Goal: Task Accomplishment & Management: Manage account settings

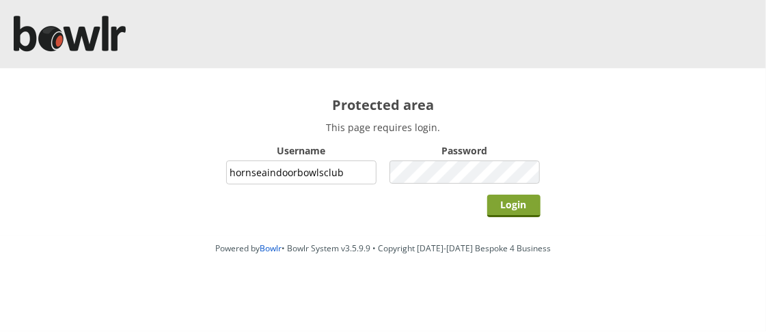
click at [518, 209] on input "Login" at bounding box center [513, 206] width 53 height 23
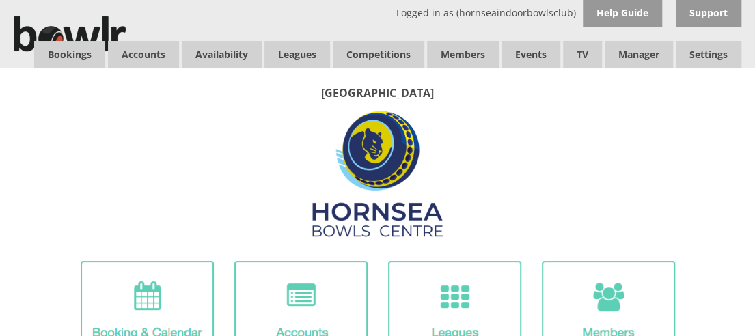
click at [591, 120] on div "[GEOGRAPHIC_DATA]" at bounding box center [377, 233] width 727 height 296
click at [64, 53] on link "Bookings" at bounding box center [69, 54] width 71 height 27
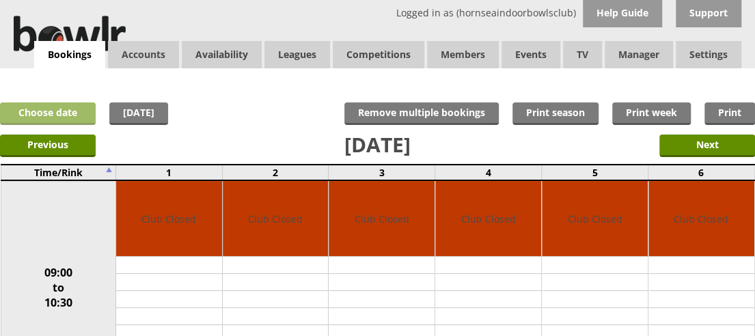
click at [58, 109] on link "Choose date" at bounding box center [48, 113] width 96 height 23
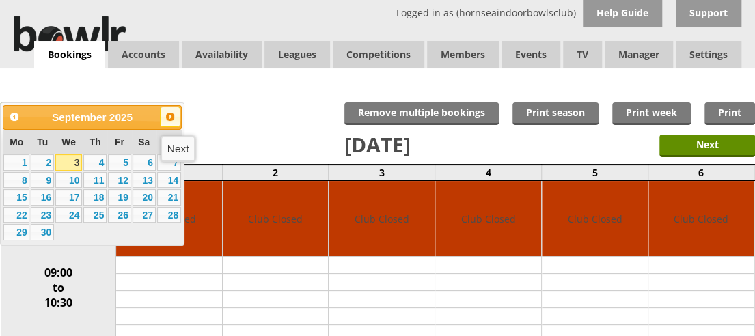
click at [170, 117] on span "Next" at bounding box center [170, 116] width 11 height 11
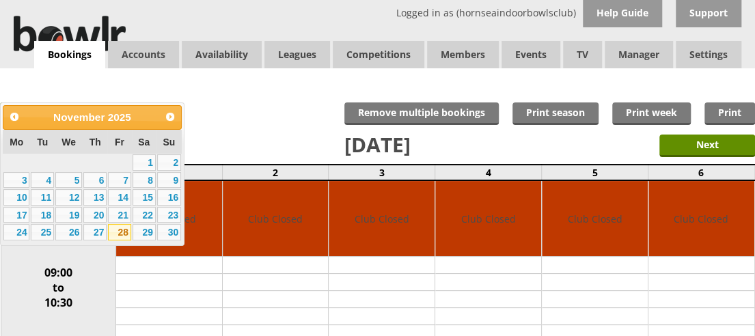
click at [117, 234] on link "28" at bounding box center [119, 232] width 23 height 16
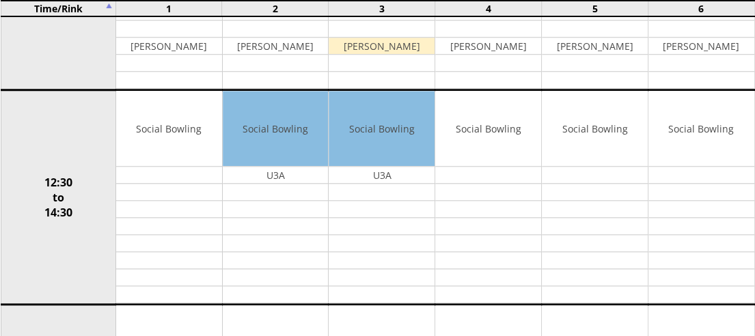
scroll to position [525, 0]
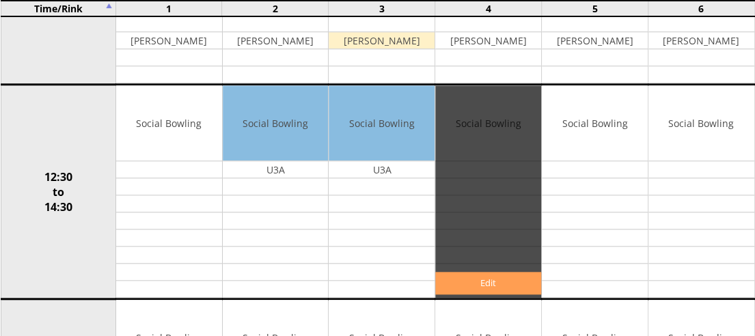
click at [492, 279] on link "Edit" at bounding box center [488, 283] width 106 height 23
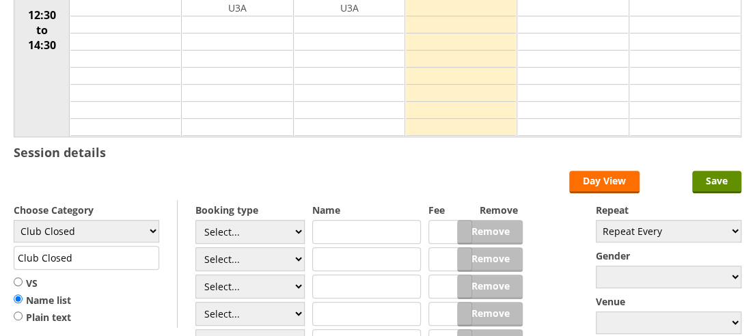
scroll to position [238, 0]
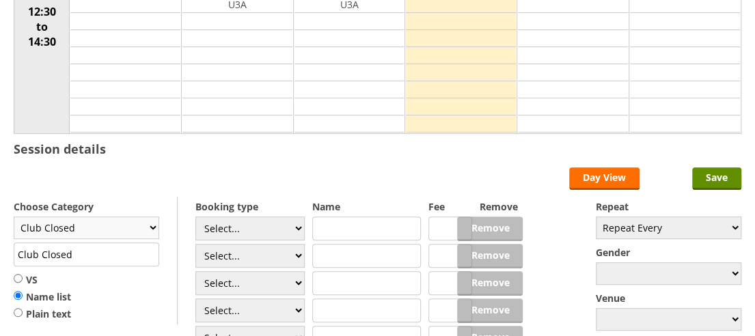
click at [152, 225] on select "Club Closed Singles League Triples League Pairs League Friendly Social Bowling …" at bounding box center [86, 228] width 145 height 23
select select "135"
click at [14, 217] on select "Club Closed Singles League Triples League Pairs League Friendly Social Bowling …" at bounding box center [86, 228] width 145 height 23
type input "Yorkshire/Over 55's"
click at [16, 274] on input "VS" at bounding box center [18, 278] width 9 height 10
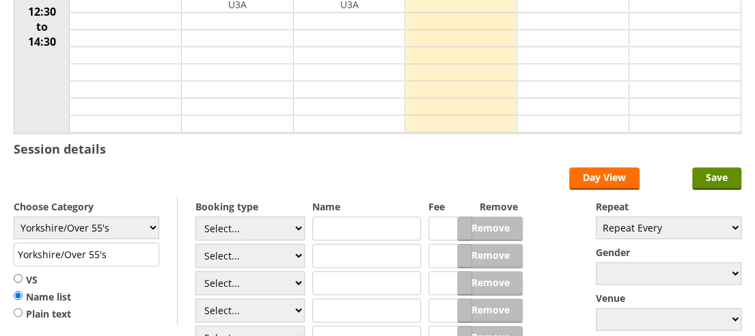
radio input "true"
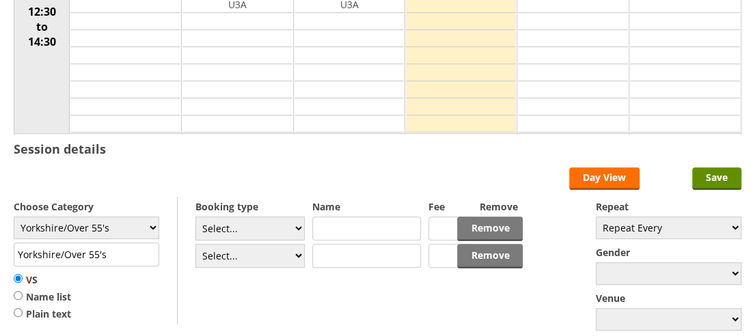
click at [337, 225] on input "text" at bounding box center [366, 229] width 109 height 24
type input "Hornsea Hawks (O'55 B )"
click at [337, 255] on input "text" at bounding box center [366, 256] width 109 height 24
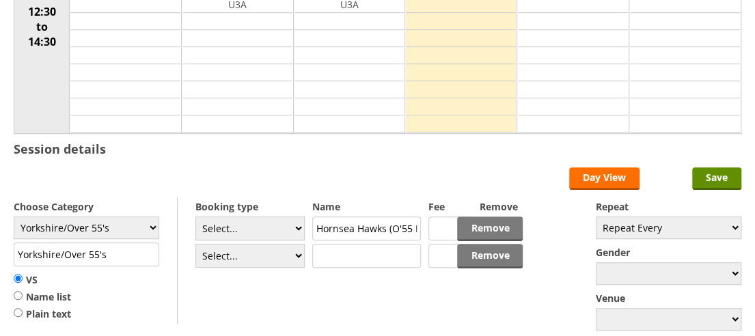
click at [337, 255] on input "text" at bounding box center [366, 256] width 109 height 24
type input "North Cave Herons"
click at [714, 184] on input "Save" at bounding box center [716, 178] width 49 height 23
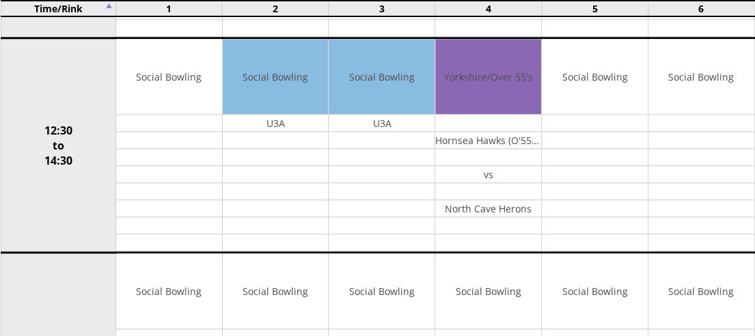
scroll to position [592, 0]
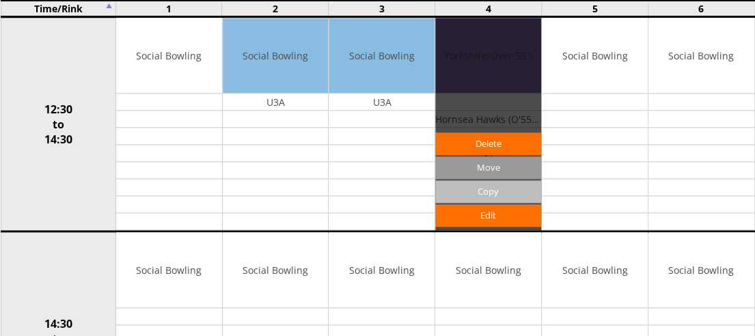
click at [490, 186] on input "Copy" at bounding box center [488, 191] width 106 height 23
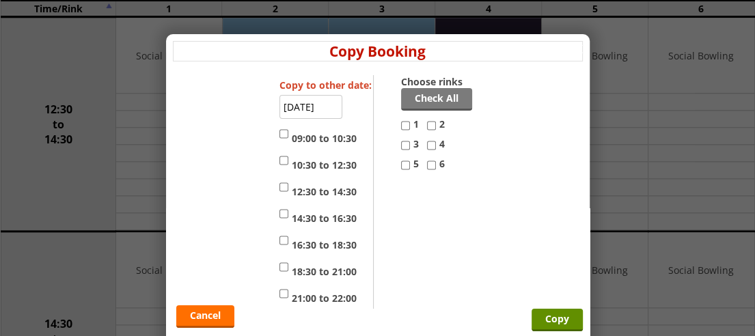
click at [427, 148] on input "4" at bounding box center [431, 145] width 9 height 16
checkbox input "true"
click at [401, 165] on input "5" at bounding box center [405, 165] width 9 height 16
checkbox input "true"
click at [279, 185] on input "12:30 to 14:30" at bounding box center [283, 187] width 9 height 16
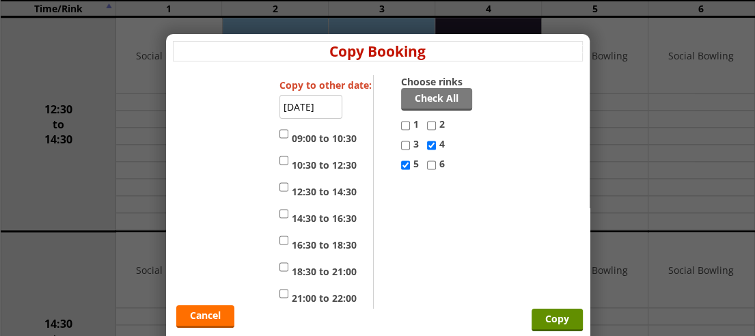
checkbox input "true"
click at [281, 211] on input "14:30 to 16:30" at bounding box center [283, 214] width 9 height 16
checkbox input "true"
click at [546, 314] on input "Copy" at bounding box center [556, 320] width 51 height 23
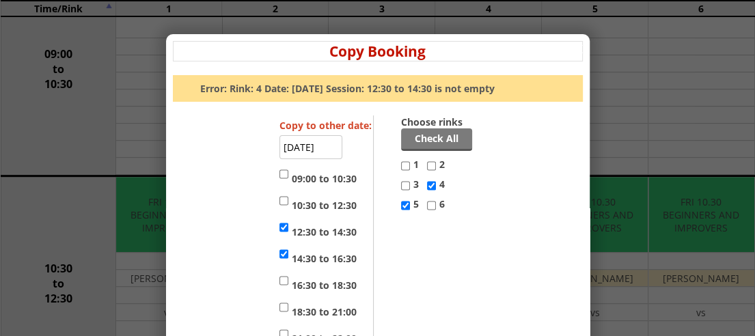
scroll to position [48, 0]
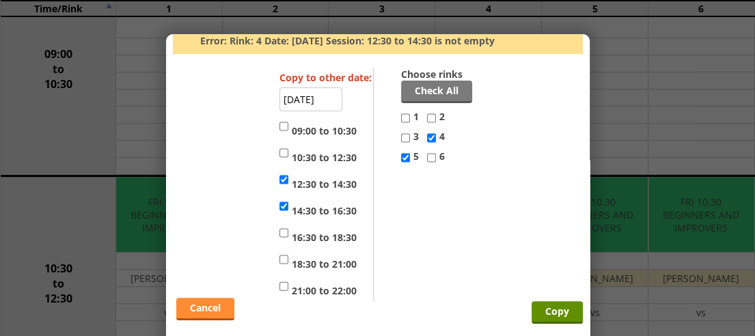
click at [193, 311] on link "Cancel" at bounding box center [205, 309] width 58 height 23
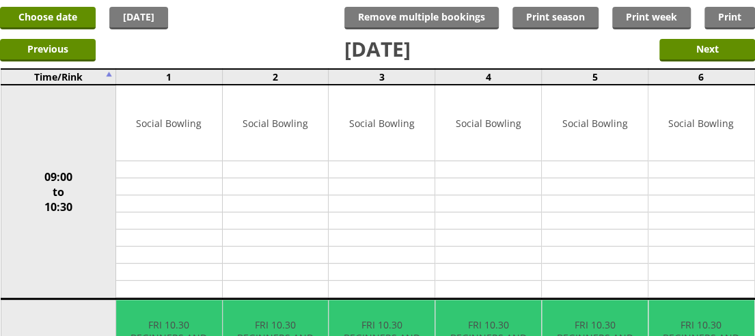
scroll to position [0, 0]
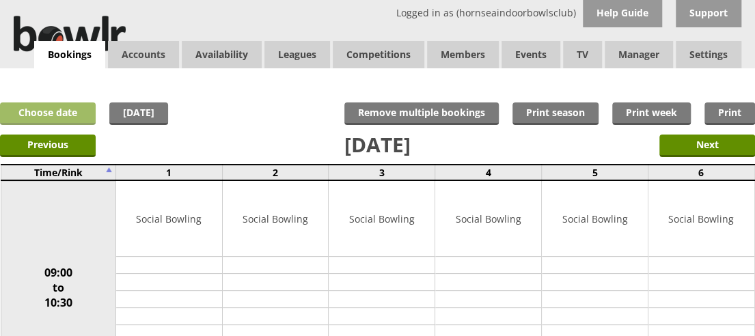
click at [59, 113] on link "Choose date" at bounding box center [48, 113] width 96 height 23
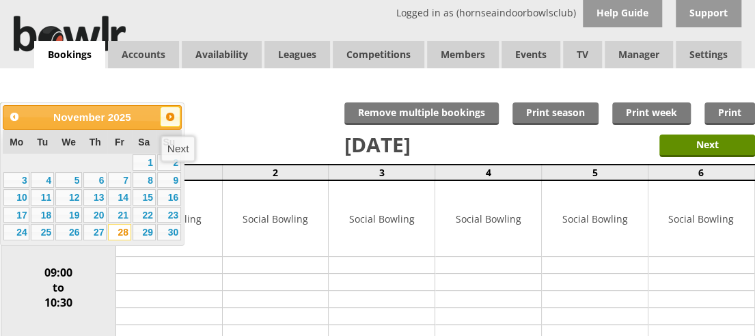
click at [173, 114] on span "Next" at bounding box center [170, 116] width 11 height 11
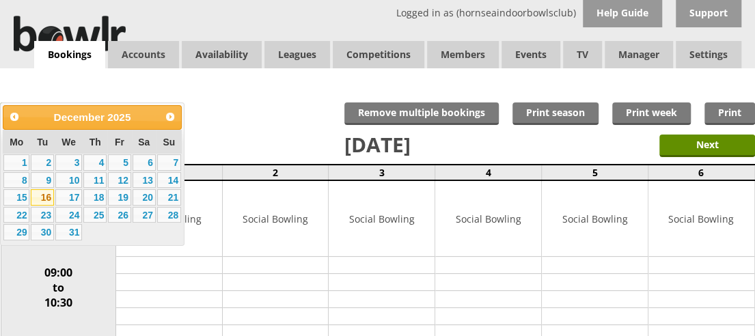
click at [42, 199] on link "16" at bounding box center [42, 197] width 23 height 16
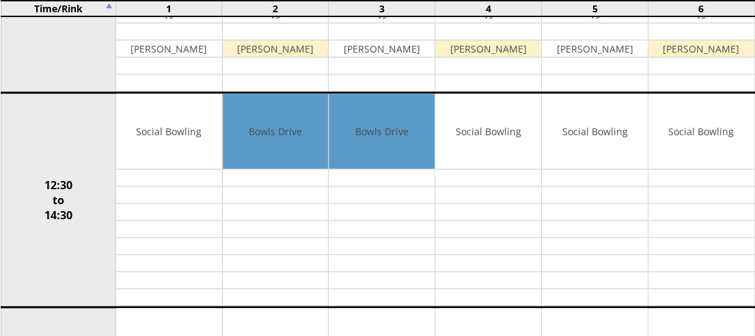
scroll to position [540, 0]
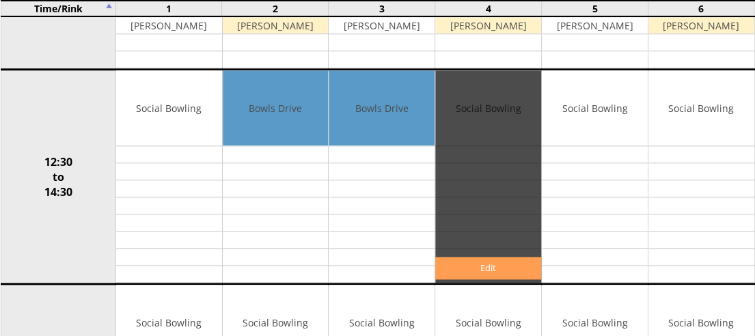
click at [489, 261] on link "Edit" at bounding box center [488, 268] width 106 height 23
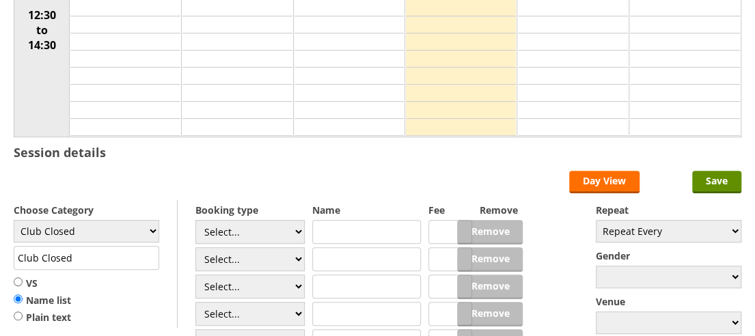
scroll to position [243, 0]
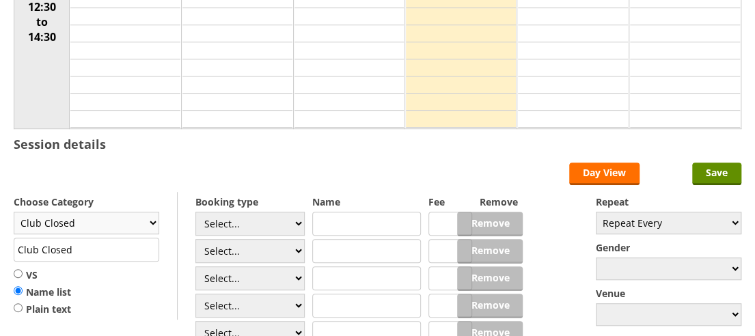
click at [149, 221] on select "Club Closed Singles League Triples League Pairs League Friendly Social Bowling …" at bounding box center [86, 223] width 145 height 23
select select "135"
click at [14, 212] on select "Club Closed Singles League Triples League Pairs League Friendly Social Bowling …" at bounding box center [86, 223] width 145 height 23
type input "Yorkshire/Over 55's"
click at [295, 221] on select "Select... Club Competition (Member) Club Competition (Visitor) National (Member…" at bounding box center [249, 224] width 109 height 24
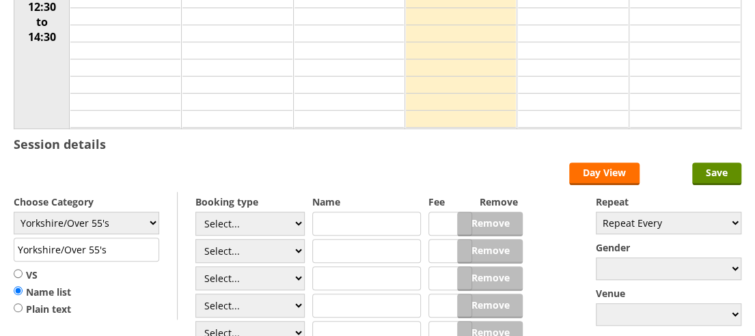
click at [19, 270] on input "VS" at bounding box center [18, 273] width 9 height 10
radio input "true"
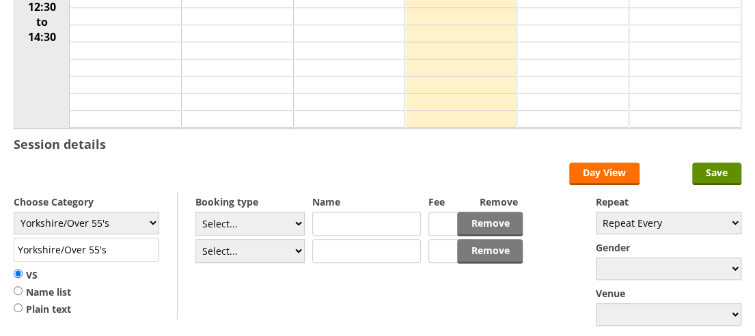
click at [335, 223] on input "text" at bounding box center [366, 224] width 109 height 24
click at [335, 223] on input "Hornsea Hawks" at bounding box center [366, 224] width 109 height 24
click at [398, 219] on input "Hornsea Hawks" at bounding box center [366, 224] width 109 height 24
type input "Hornsea Hawks (O'55 B)"
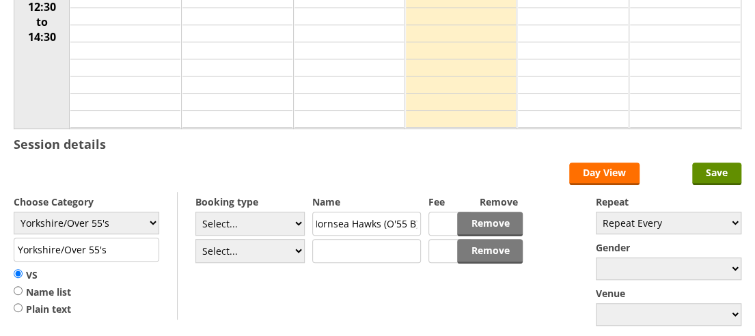
scroll to position [0, 0]
click at [375, 247] on input "text" at bounding box center [366, 251] width 109 height 24
type input "York Knights"
click at [708, 169] on input "Save" at bounding box center [716, 174] width 49 height 23
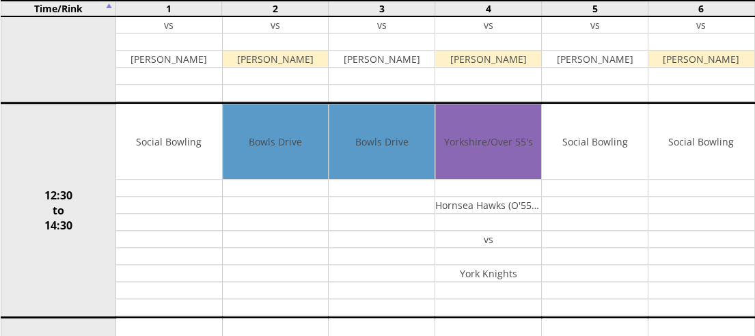
scroll to position [516, 0]
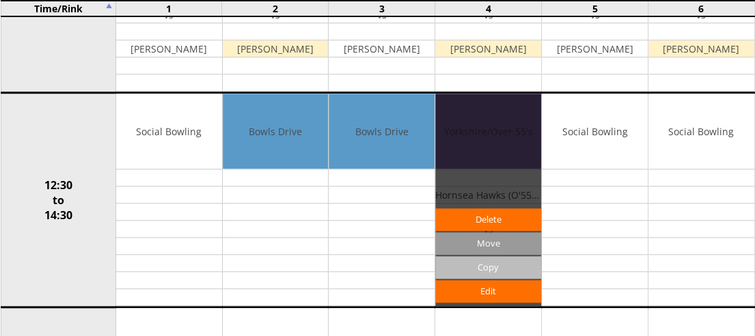
click at [481, 262] on input "Copy" at bounding box center [488, 267] width 106 height 23
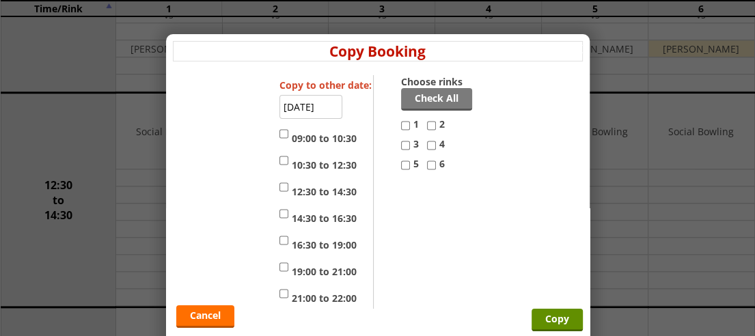
click at [427, 145] on input "4" at bounding box center [431, 145] width 9 height 16
checkbox input "true"
click at [401, 167] on input "5" at bounding box center [405, 165] width 9 height 16
checkbox input "true"
click at [279, 187] on input "12:30 to 14:30" at bounding box center [283, 187] width 9 height 16
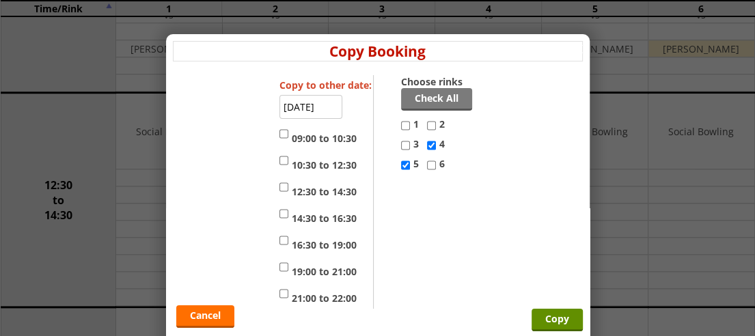
checkbox input "true"
click at [279, 215] on input "14:30 to 16:30" at bounding box center [283, 214] width 9 height 16
checkbox input "true"
click at [552, 323] on input "Copy" at bounding box center [556, 320] width 51 height 23
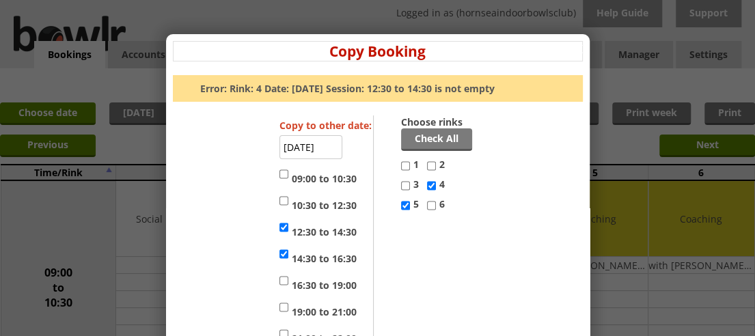
scroll to position [48, 0]
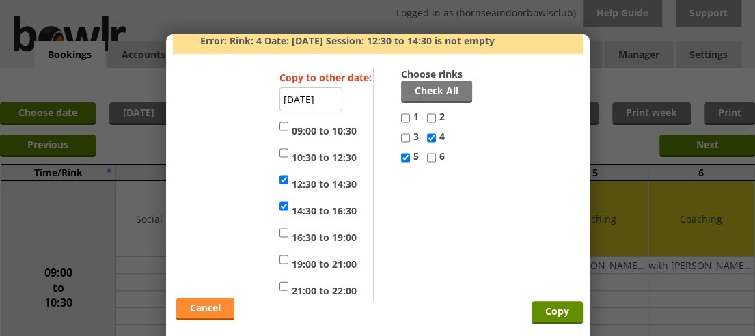
click at [207, 307] on link "Cancel" at bounding box center [205, 309] width 58 height 23
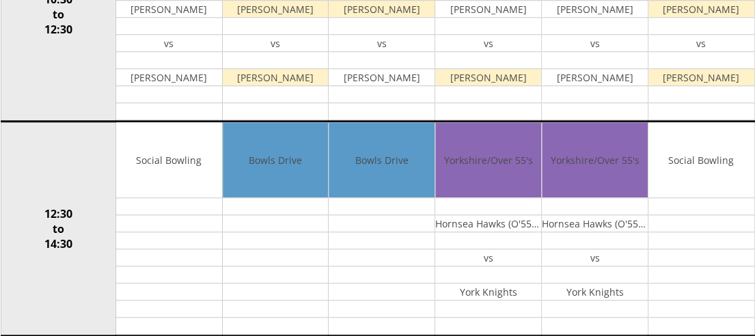
scroll to position [0, 0]
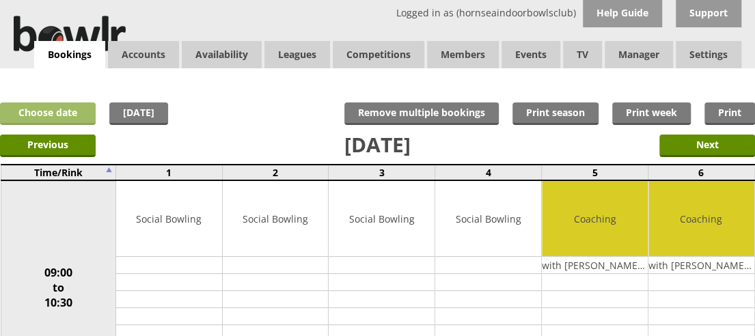
click at [54, 113] on link "Choose date" at bounding box center [48, 113] width 96 height 23
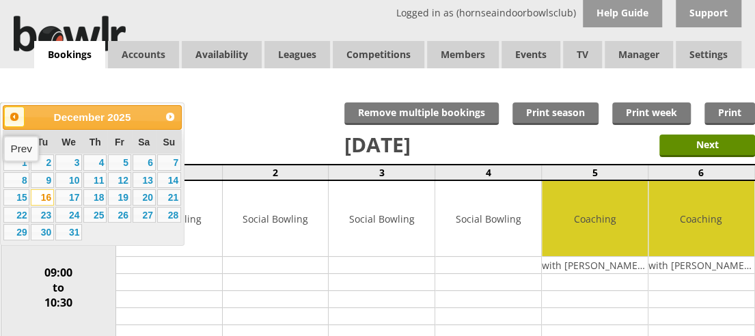
click at [5, 116] on link "Prev" at bounding box center [14, 117] width 20 height 20
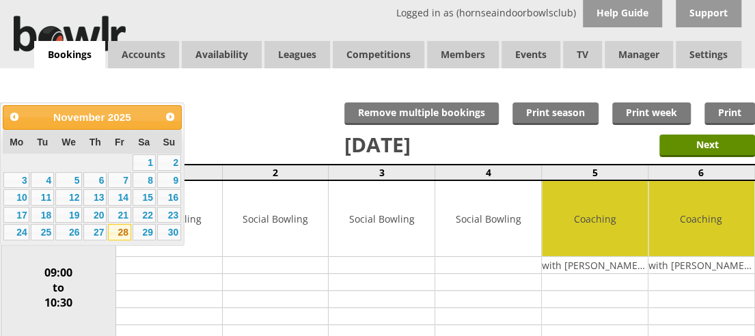
click at [113, 234] on link "28" at bounding box center [119, 232] width 23 height 16
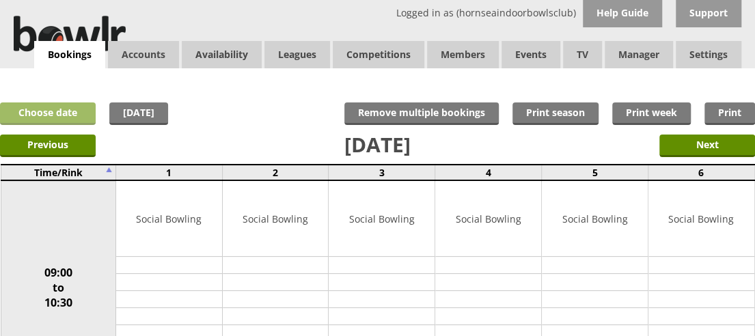
click at [72, 109] on link "Choose date" at bounding box center [48, 113] width 96 height 23
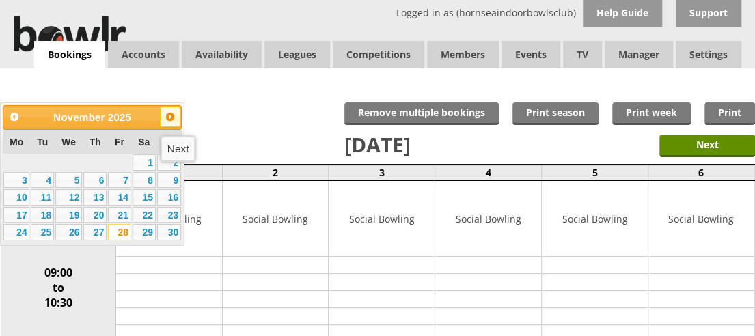
click at [176, 113] on link "Next" at bounding box center [170, 117] width 20 height 20
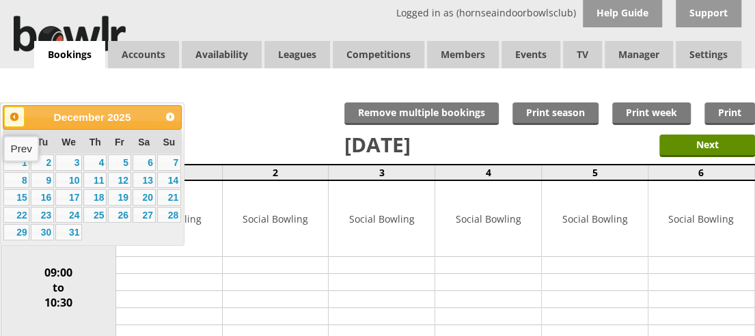
click at [13, 115] on span "Prev" at bounding box center [14, 116] width 11 height 11
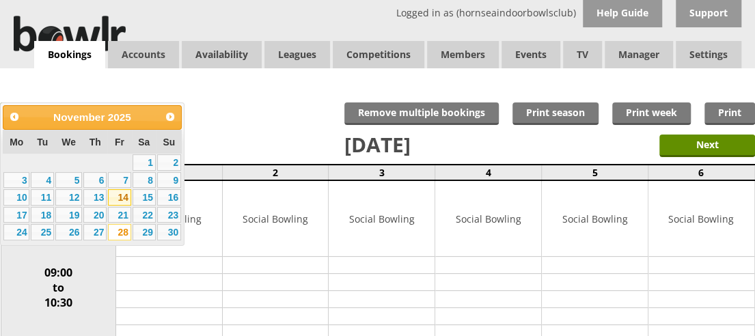
click at [124, 195] on link "14" at bounding box center [119, 197] width 23 height 16
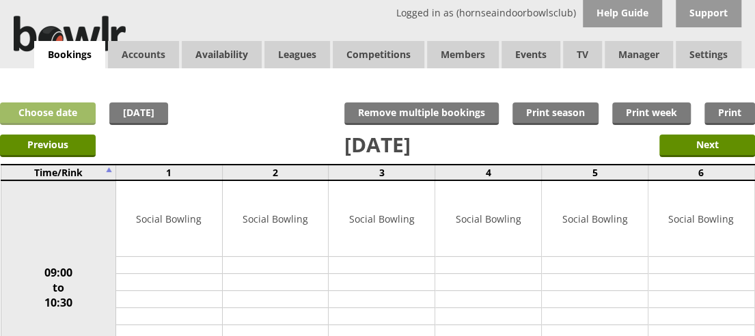
click at [60, 113] on link "Choose date" at bounding box center [48, 113] width 96 height 23
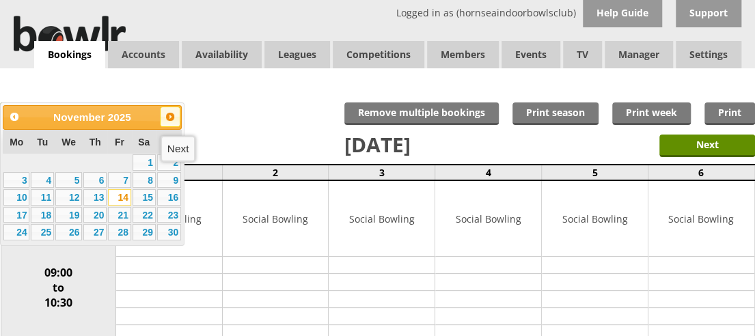
click at [169, 119] on span "Next" at bounding box center [170, 116] width 11 height 11
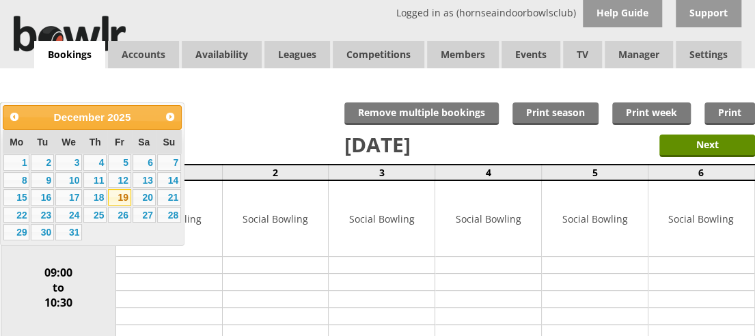
click at [123, 193] on link "19" at bounding box center [119, 197] width 23 height 16
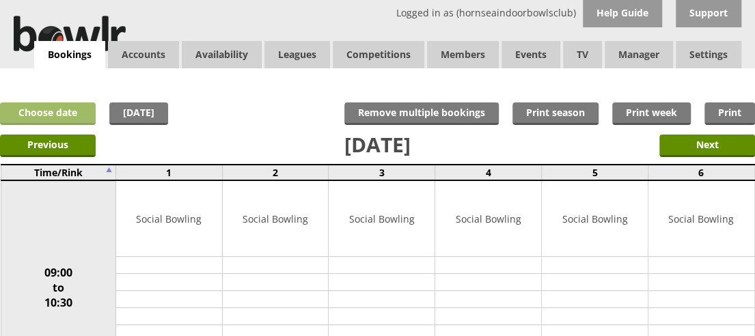
click at [64, 104] on link "Choose date" at bounding box center [48, 113] width 96 height 23
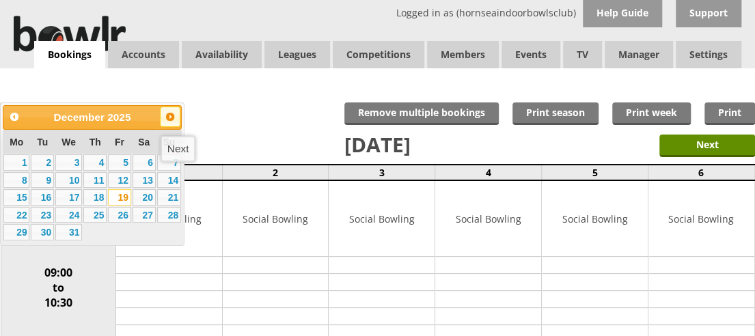
click at [174, 113] on span "Next" at bounding box center [170, 116] width 11 height 11
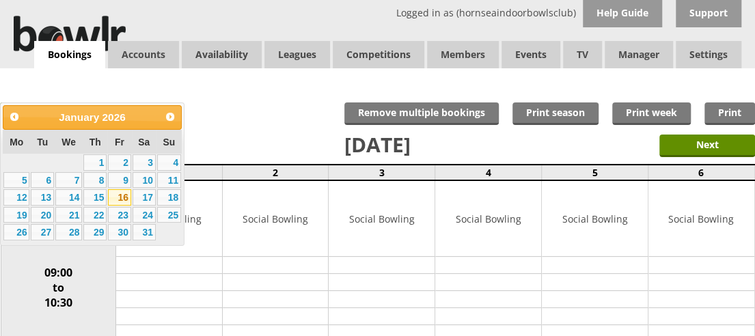
click at [123, 199] on link "16" at bounding box center [119, 197] width 23 height 16
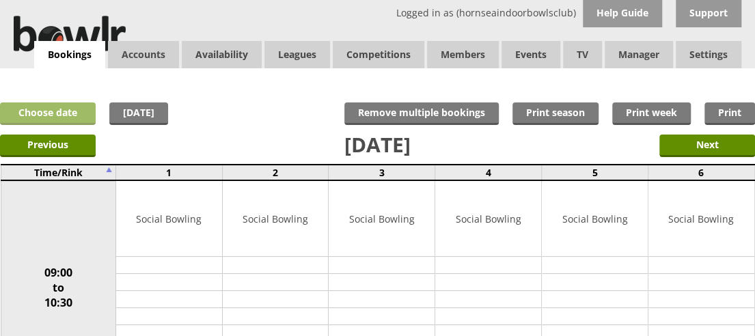
click at [42, 115] on link "Choose date" at bounding box center [48, 113] width 96 height 23
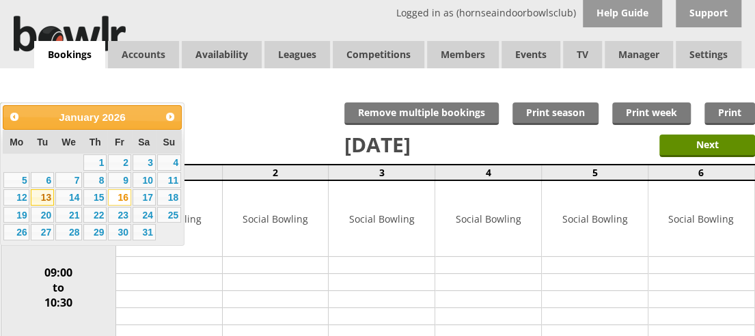
click at [46, 199] on link "13" at bounding box center [42, 197] width 23 height 16
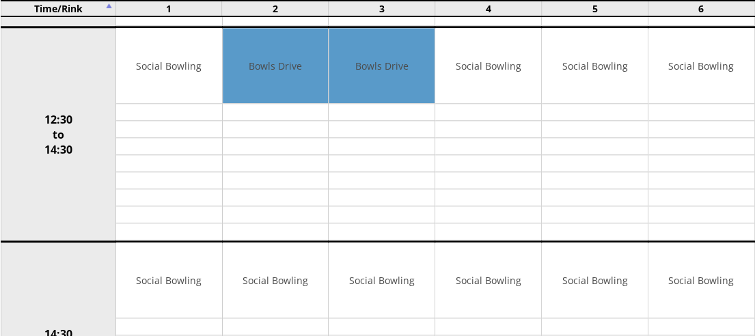
scroll to position [626, 0]
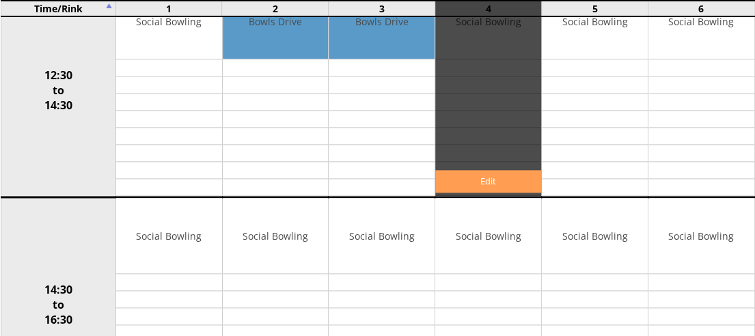
click at [493, 171] on link "Edit" at bounding box center [488, 181] width 106 height 23
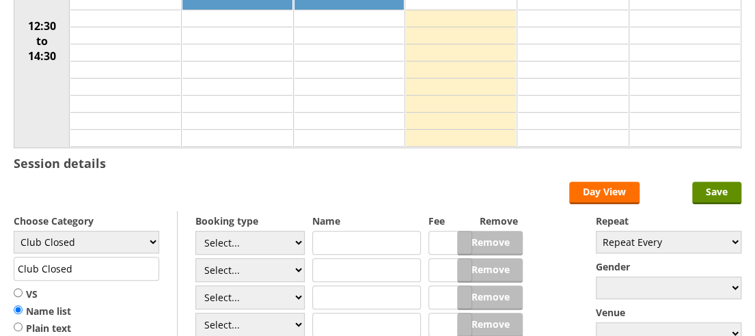
scroll to position [302, 0]
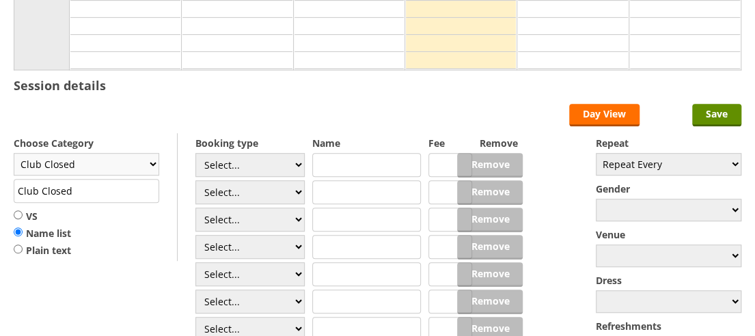
click at [156, 161] on select "Club Closed Singles League Triples League Pairs League Friendly Social Bowling …" at bounding box center [86, 164] width 145 height 23
select select "135"
click at [14, 153] on select "Club Closed Singles League Triples League Pairs League Friendly Social Bowling …" at bounding box center [86, 164] width 145 height 23
type input "Yorkshire/Over 55's"
click at [16, 211] on input "VS" at bounding box center [18, 215] width 9 height 10
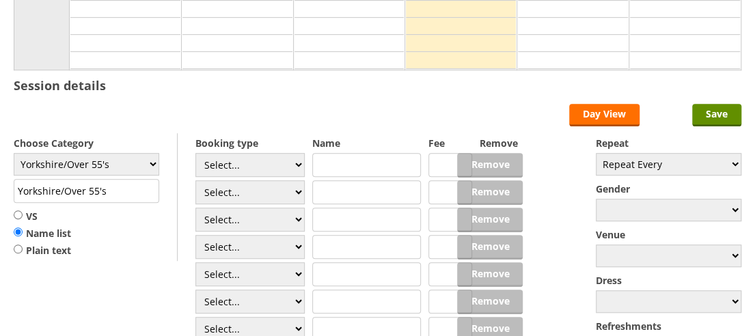
radio input "true"
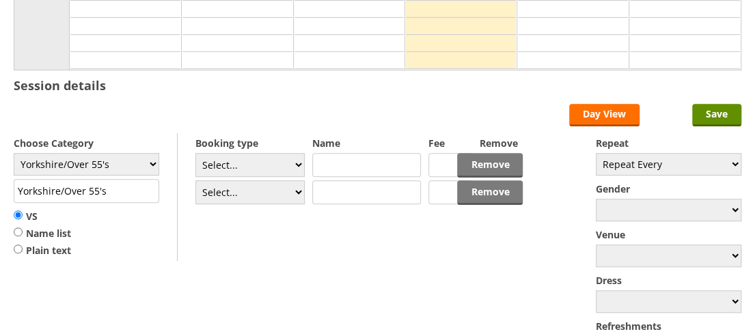
click at [325, 161] on input "text" at bounding box center [366, 165] width 109 height 24
type input "Hornsea Hawks (O'55 B)"
click at [333, 195] on input "text" at bounding box center [366, 192] width 109 height 24
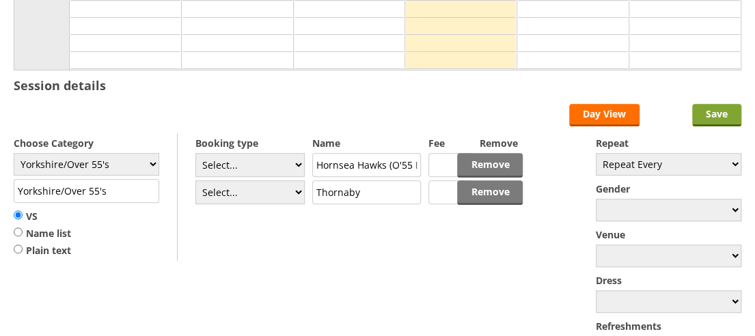
type input "Thornaby"
click at [709, 113] on input "Save" at bounding box center [716, 115] width 49 height 23
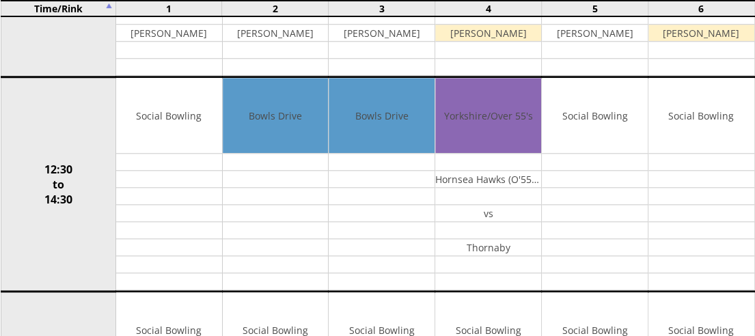
scroll to position [537, 0]
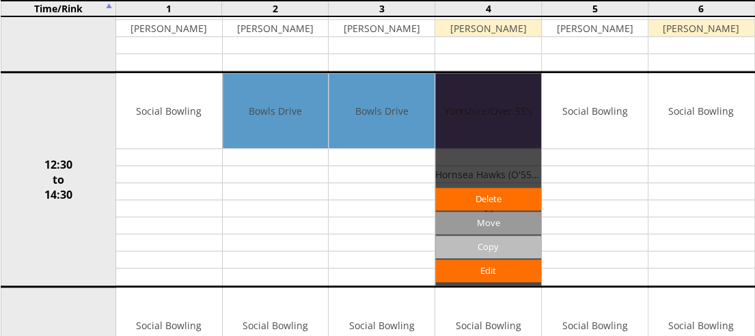
click at [483, 236] on input "Copy" at bounding box center [488, 247] width 106 height 23
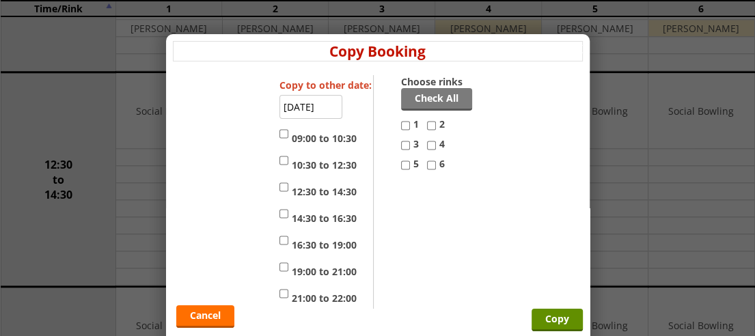
click at [427, 143] on input "4" at bounding box center [431, 145] width 9 height 16
checkbox input "true"
click at [401, 167] on input "5" at bounding box center [405, 165] width 9 height 16
checkbox input "true"
click at [281, 186] on input "12:30 to 14:30" at bounding box center [283, 187] width 9 height 16
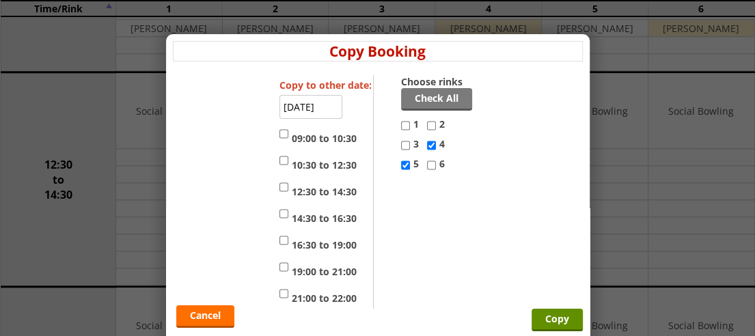
checkbox input "true"
click at [281, 210] on input "14:30 to 16:30" at bounding box center [283, 214] width 9 height 16
checkbox input "true"
click at [547, 321] on input "Copy" at bounding box center [556, 320] width 51 height 23
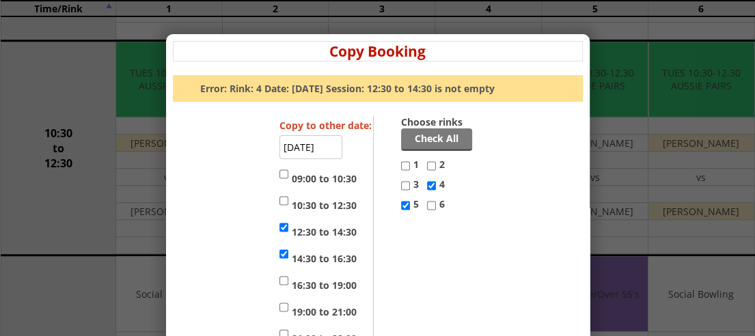
scroll to position [48, 0]
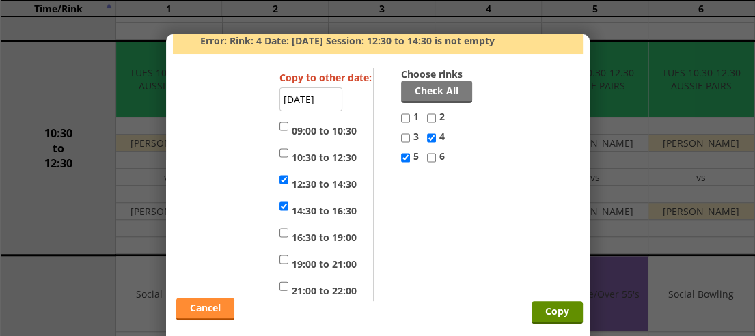
click at [208, 307] on link "Cancel" at bounding box center [205, 309] width 58 height 23
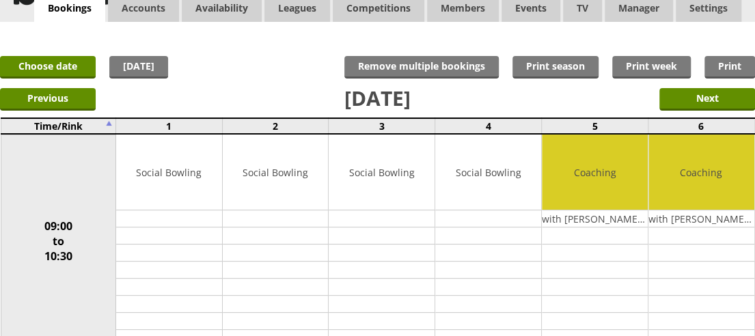
scroll to position [0, 0]
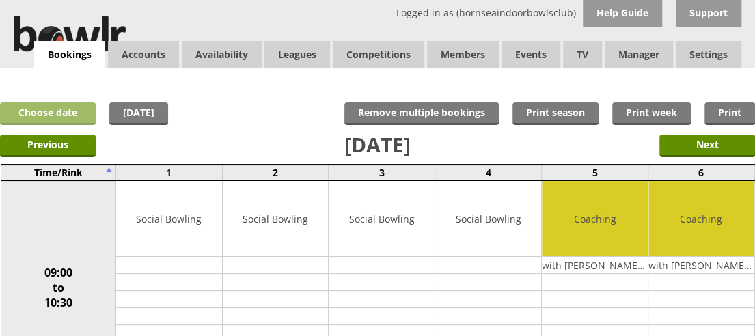
click at [67, 118] on link "Choose date" at bounding box center [48, 113] width 96 height 23
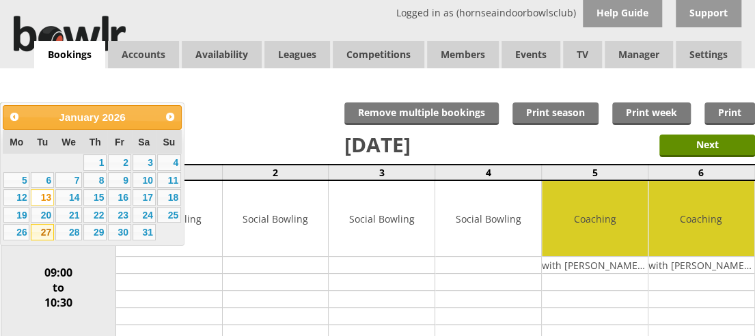
click at [42, 240] on link "27" at bounding box center [42, 232] width 23 height 16
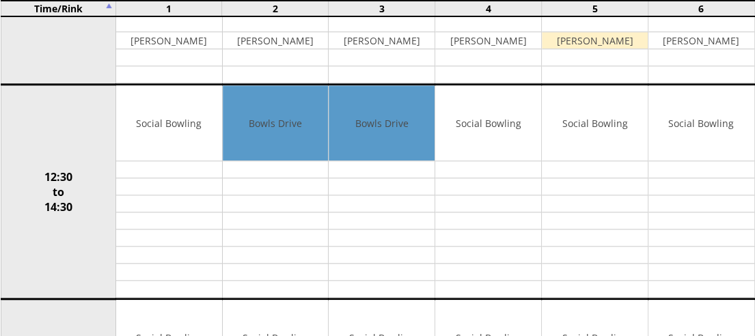
scroll to position [542, 0]
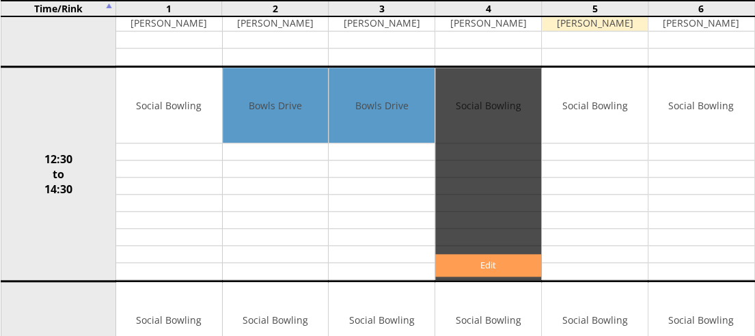
click at [471, 258] on link "Edit" at bounding box center [488, 265] width 106 height 23
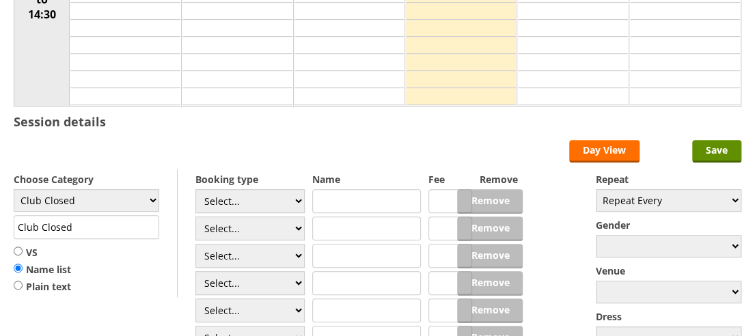
scroll to position [278, 0]
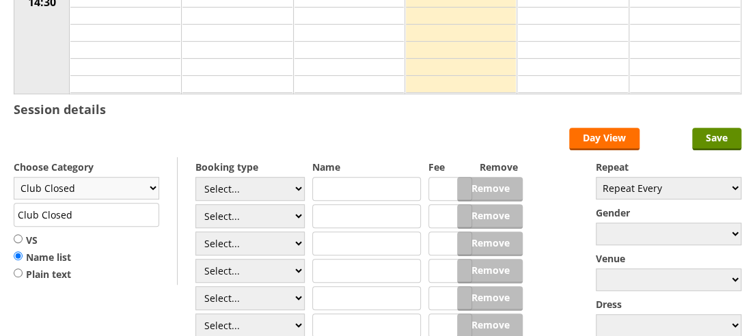
click at [148, 186] on select "Club Closed Singles League Triples League Pairs League Friendly Social Bowling …" at bounding box center [86, 188] width 145 height 23
select select "135"
click at [14, 177] on select "Club Closed Singles League Triples League Pairs League Friendly Social Bowling …" at bounding box center [86, 188] width 145 height 23
type input "Yorkshire/Over 55's"
click at [16, 236] on input "VS" at bounding box center [18, 239] width 9 height 10
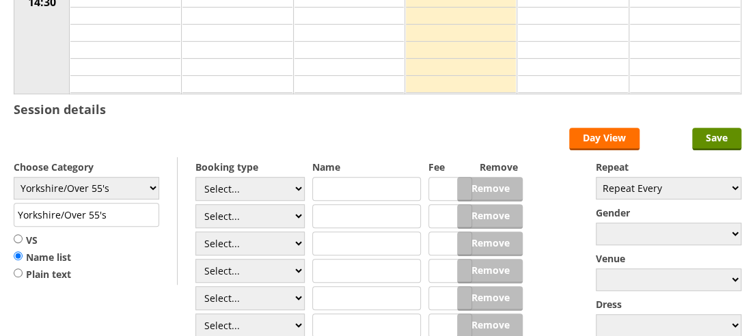
radio input "true"
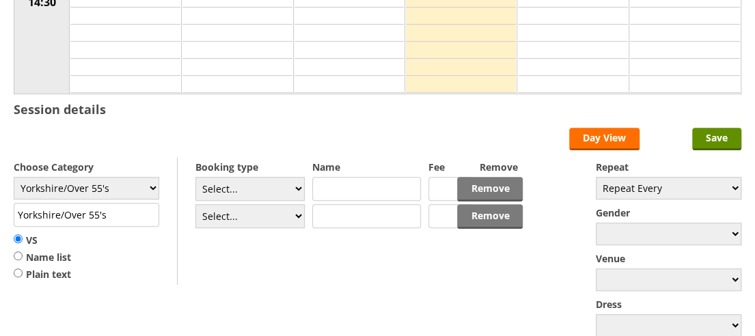
click at [330, 185] on input "text" at bounding box center [366, 189] width 109 height 24
type input "Hornsea Hawks (O'55 B)"
click at [332, 218] on input "text" at bounding box center [366, 216] width 109 height 24
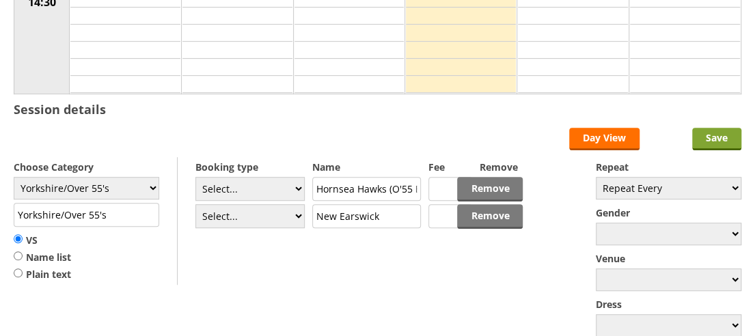
type input "New Earswick"
click at [709, 135] on input "Save" at bounding box center [716, 139] width 49 height 23
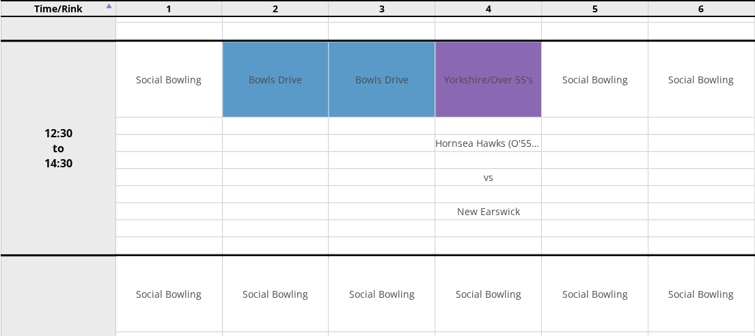
scroll to position [582, 0]
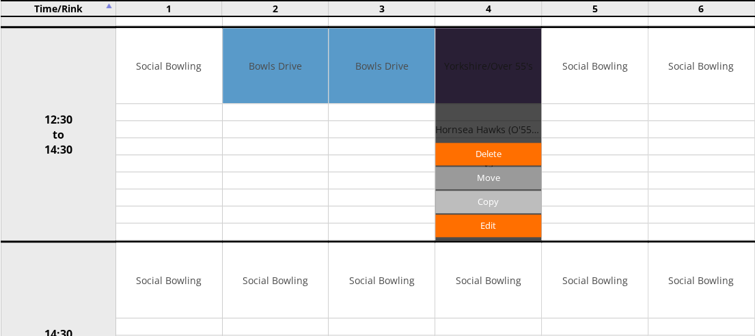
click at [478, 194] on input "Copy" at bounding box center [488, 202] width 106 height 23
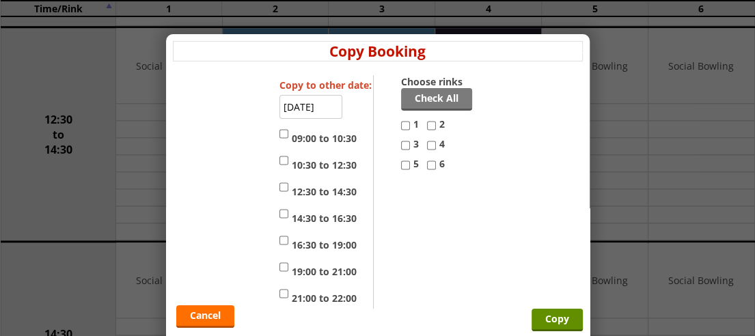
click at [427, 145] on input "4" at bounding box center [431, 145] width 9 height 16
checkbox input "true"
click at [401, 165] on input "5" at bounding box center [405, 165] width 9 height 16
checkbox input "true"
click at [281, 186] on input "12:30 to 14:30" at bounding box center [283, 187] width 9 height 16
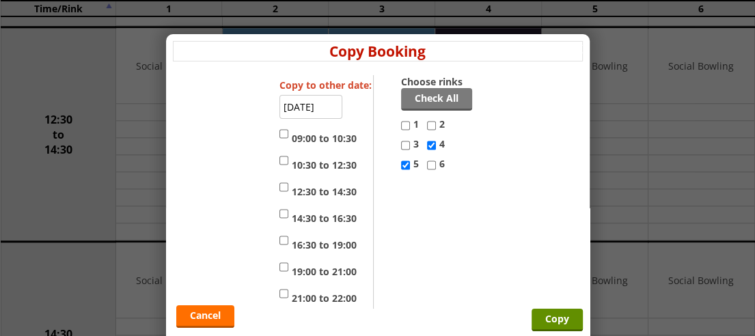
checkbox input "true"
click at [281, 212] on input "14:30 to 16:30" at bounding box center [283, 214] width 9 height 16
checkbox input "true"
click at [551, 322] on input "Copy" at bounding box center [556, 320] width 51 height 23
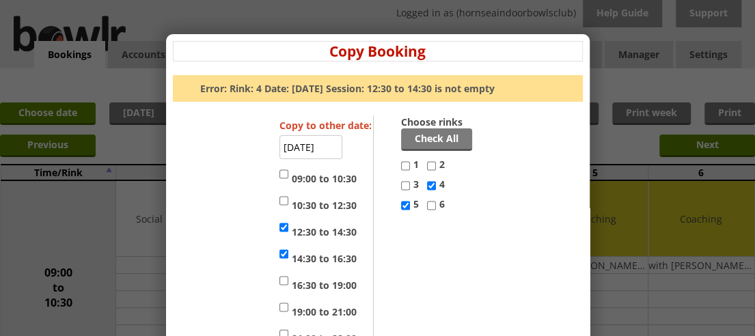
scroll to position [48, 0]
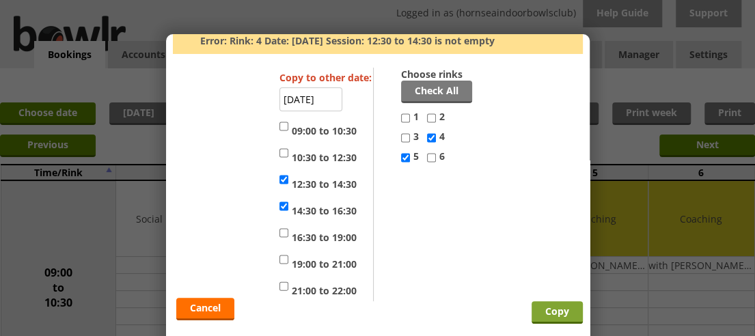
click at [549, 307] on input "Copy" at bounding box center [556, 312] width 51 height 23
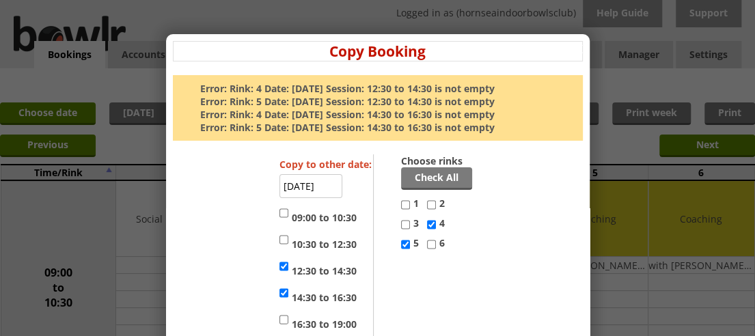
scroll to position [86, 0]
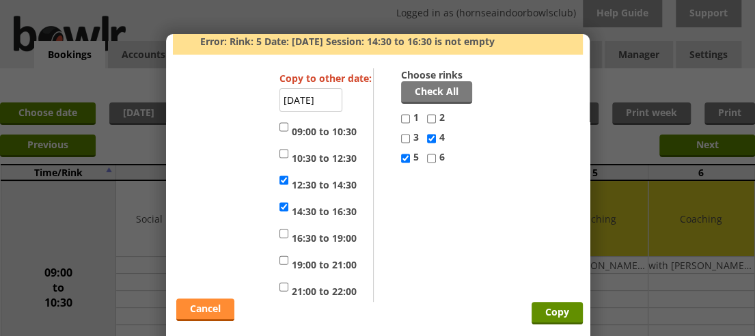
click at [197, 307] on link "Cancel" at bounding box center [205, 309] width 58 height 23
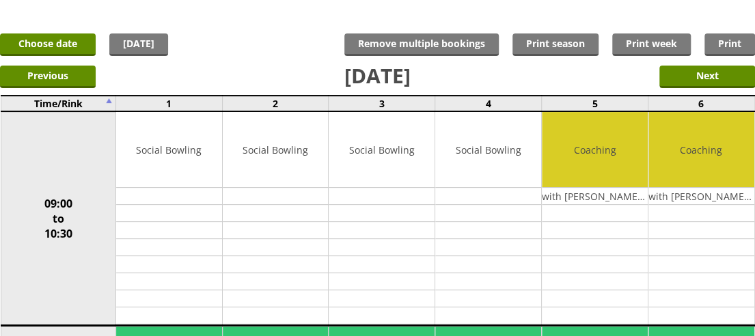
scroll to position [16, 0]
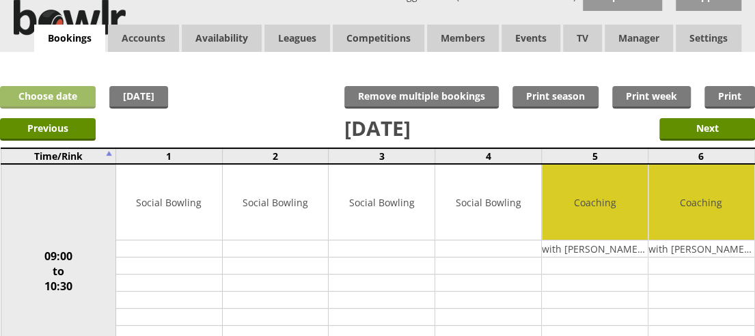
click at [62, 89] on link "Choose date" at bounding box center [48, 97] width 96 height 23
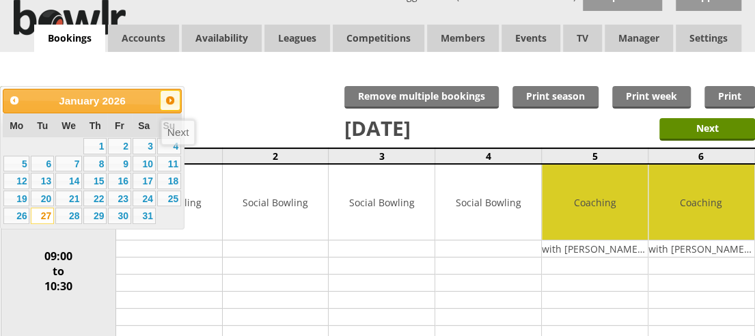
click at [171, 102] on span "Next" at bounding box center [170, 100] width 11 height 11
click at [115, 208] on link "27" at bounding box center [119, 216] width 23 height 16
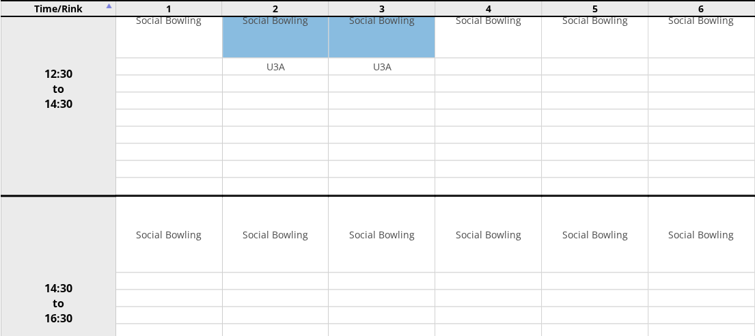
scroll to position [646, 0]
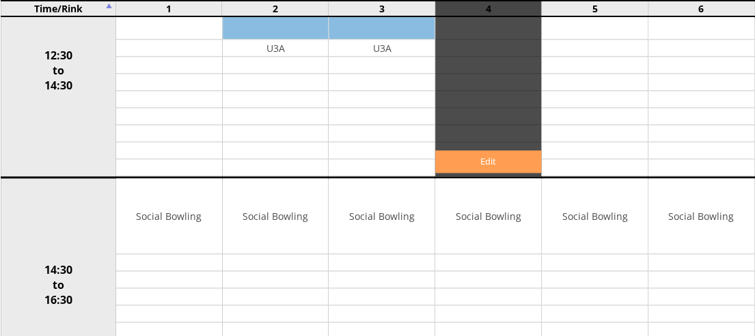
click at [468, 155] on link "Edit" at bounding box center [488, 161] width 106 height 23
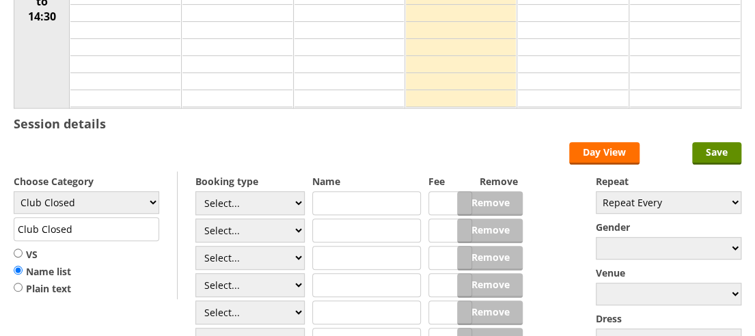
scroll to position [296, 0]
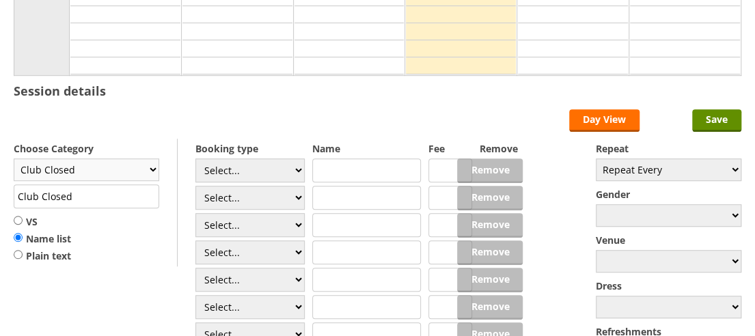
click at [148, 168] on select "Club Closed Singles League Triples League Pairs League Friendly Social Bowling …" at bounding box center [86, 169] width 145 height 23
select select "135"
click at [14, 158] on select "Club Closed Singles League Triples League Pairs League Friendly Social Bowling …" at bounding box center [86, 169] width 145 height 23
type input "Yorkshire/Over 55's"
click at [340, 165] on input "text" at bounding box center [366, 170] width 109 height 24
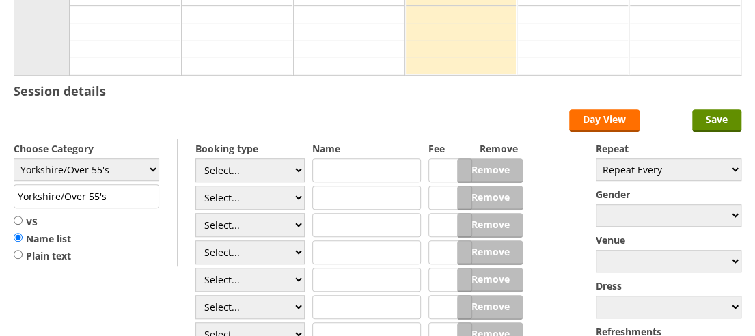
click at [16, 215] on input "VS" at bounding box center [18, 220] width 9 height 10
radio input "true"
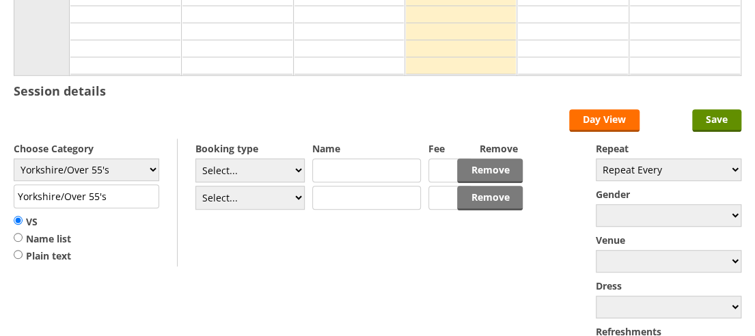
click at [346, 164] on input "text" at bounding box center [366, 170] width 109 height 24
type input "Hornsea Hawks (O'55 B)"
click at [345, 194] on input "text" at bounding box center [366, 198] width 109 height 24
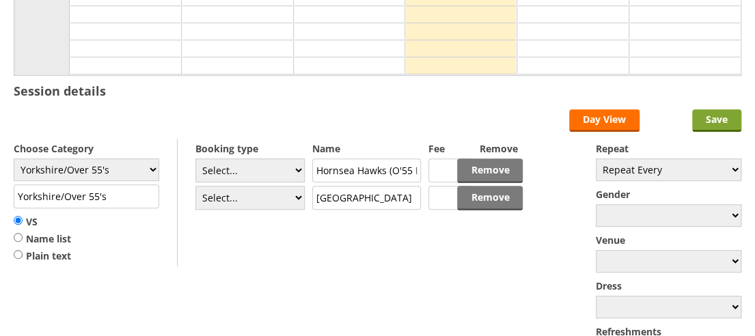
type input "[GEOGRAPHIC_DATA]"
click at [710, 117] on input "Save" at bounding box center [716, 120] width 49 height 23
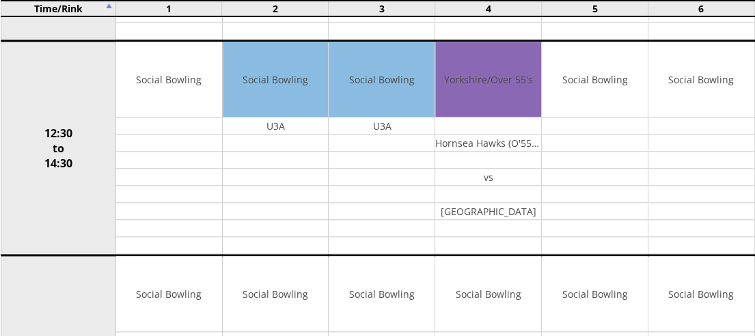
scroll to position [582, 0]
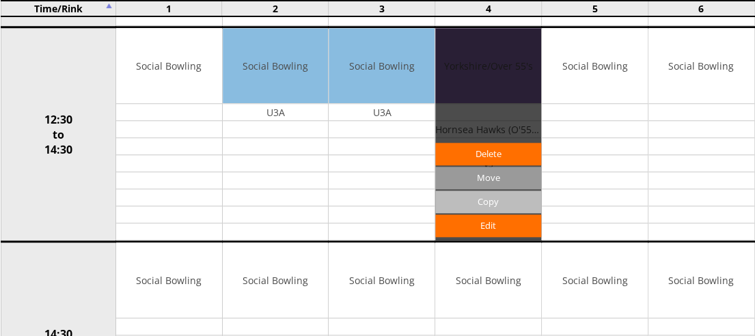
click at [491, 195] on input "Copy" at bounding box center [488, 202] width 106 height 23
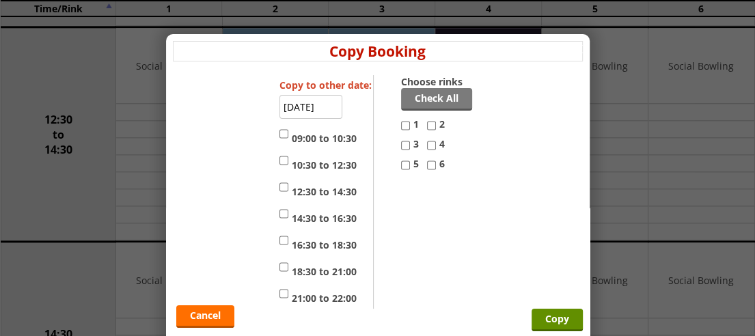
click at [427, 141] on input "4" at bounding box center [431, 145] width 9 height 16
checkbox input "true"
click at [401, 166] on input "5" at bounding box center [405, 165] width 9 height 16
checkbox input "true"
click at [279, 184] on input "12:30 to 14:30" at bounding box center [283, 187] width 9 height 16
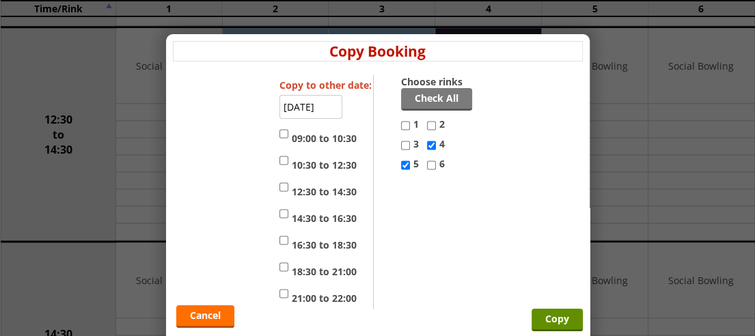
checkbox input "true"
click at [281, 217] on input "14:30 to 16:30" at bounding box center [283, 214] width 9 height 16
checkbox input "true"
click at [542, 314] on input "Copy" at bounding box center [556, 320] width 51 height 23
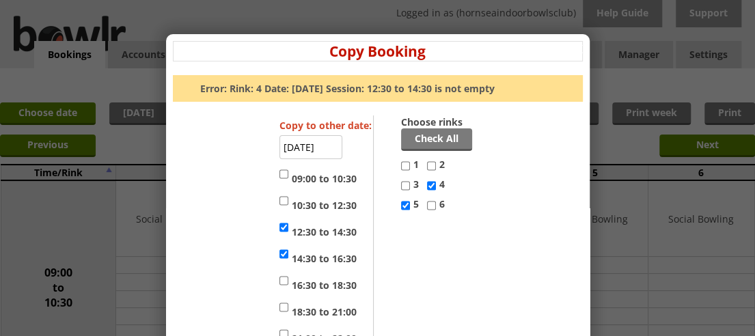
scroll to position [48, 0]
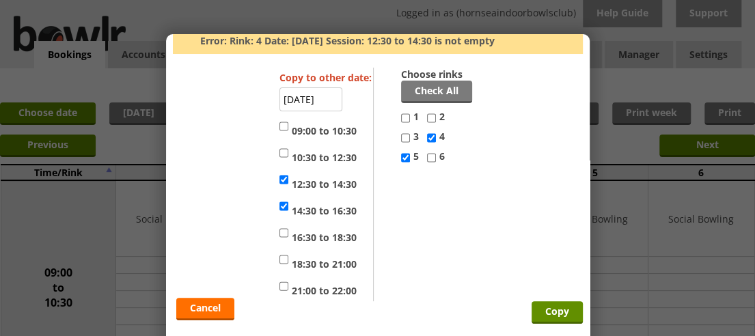
click at [213, 294] on div "Cancel Copy" at bounding box center [378, 185] width 410 height 234
click at [206, 309] on link "Cancel" at bounding box center [205, 309] width 58 height 23
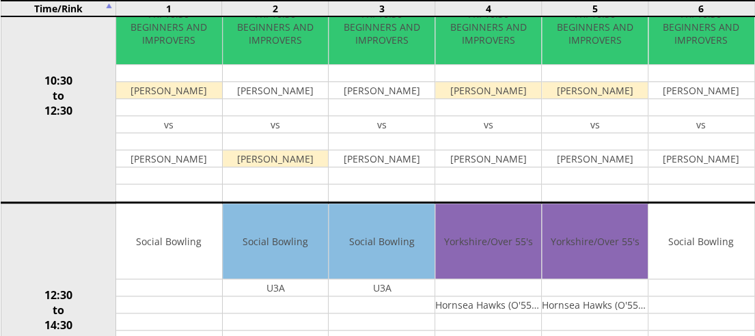
scroll to position [385, 0]
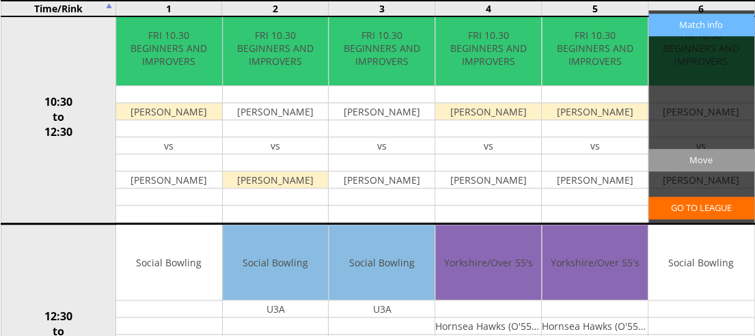
click at [753, 115] on div "Match info GO TO LEAGUE Move" at bounding box center [701, 116] width 106 height 212
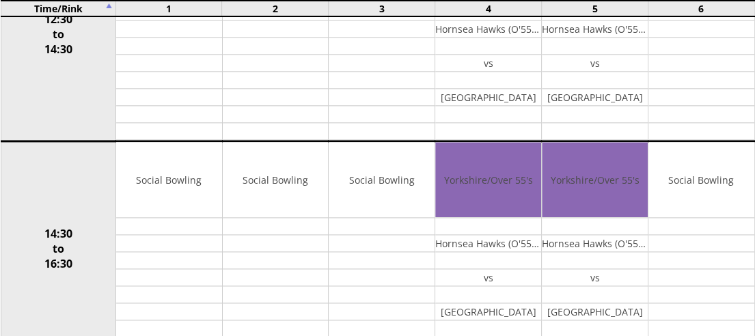
scroll to position [0, 0]
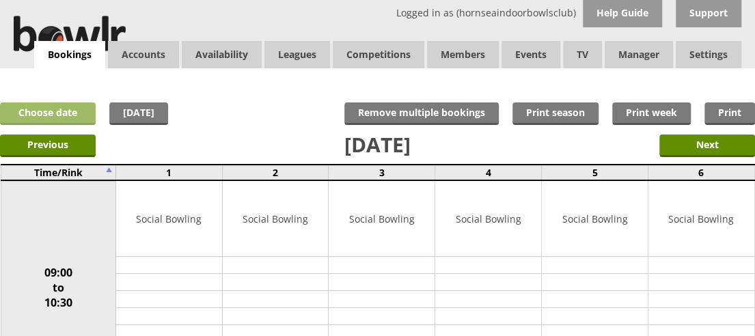
click at [70, 117] on link "Choose date" at bounding box center [48, 113] width 96 height 23
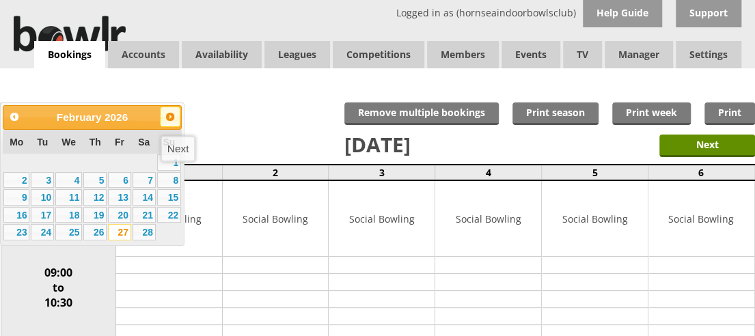
click at [171, 117] on span "Next" at bounding box center [170, 116] width 11 height 11
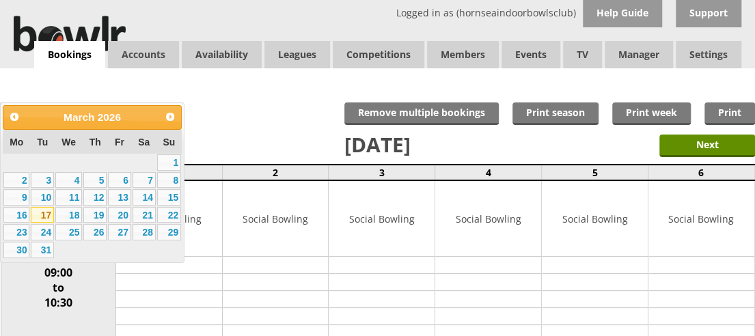
click at [51, 214] on link "17" at bounding box center [42, 215] width 23 height 16
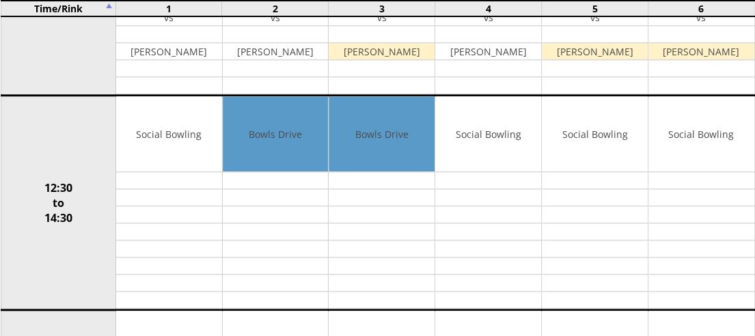
scroll to position [545, 0]
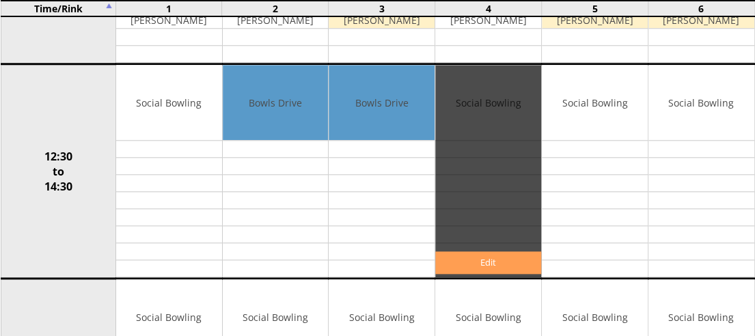
click at [484, 253] on link "Edit" at bounding box center [488, 262] width 106 height 23
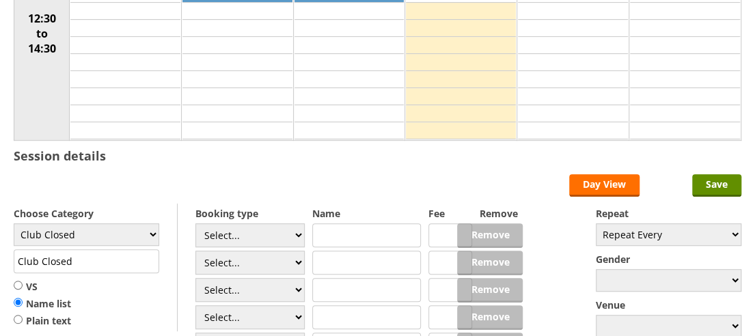
scroll to position [285, 0]
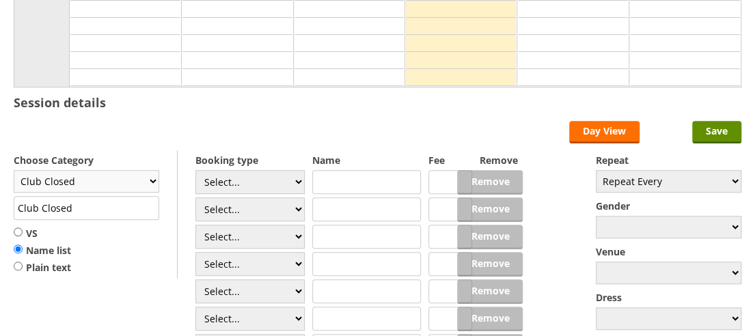
click at [153, 178] on select "Club Closed Singles League Triples League Pairs League Friendly Social Bowling …" at bounding box center [86, 181] width 145 height 23
select select "135"
click at [14, 170] on select "Club Closed Singles League Triples League Pairs League Friendly Social Bowling …" at bounding box center [86, 181] width 145 height 23
type input "Yorkshire/Over 55's"
click at [295, 179] on select "Select... Club Competition (Member) Club Competition (Visitor) National (Member…" at bounding box center [249, 182] width 109 height 24
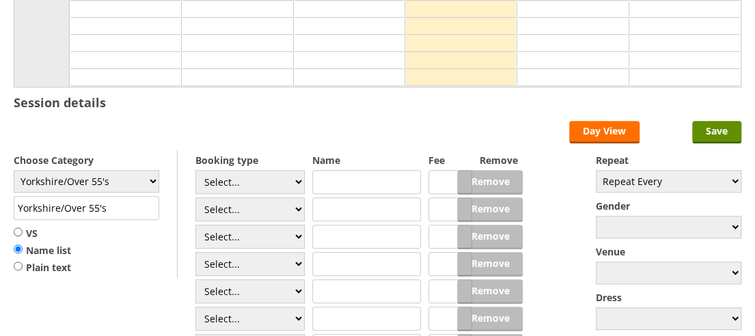
click at [16, 227] on input "VS" at bounding box center [18, 232] width 9 height 10
radio input "true"
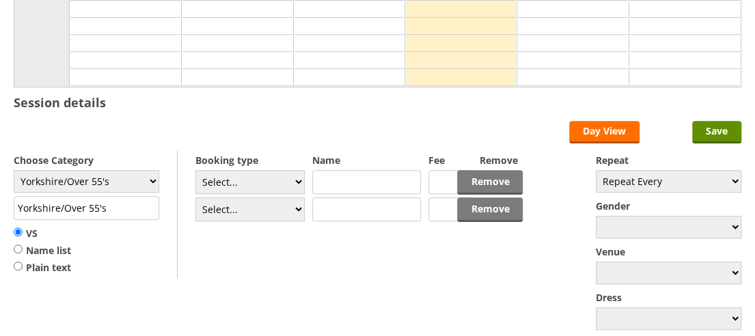
click at [337, 171] on input "text" at bounding box center [366, 182] width 109 height 24
type input "Hornsea Hawks (O'55 B)"
click at [331, 207] on input "text" at bounding box center [366, 209] width 109 height 24
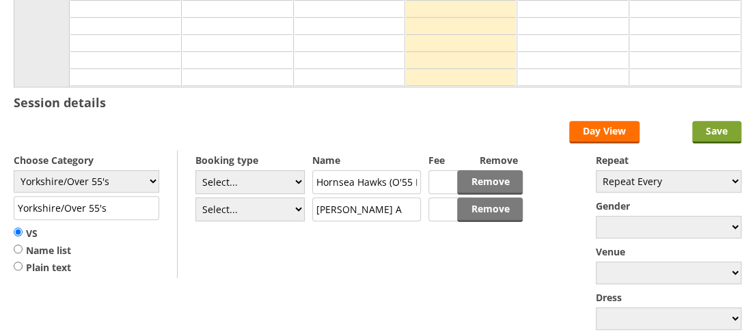
type input "[PERSON_NAME] A"
click at [714, 135] on input "Save" at bounding box center [716, 132] width 49 height 23
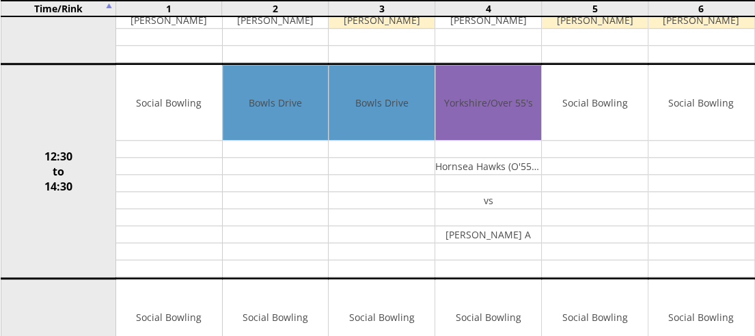
scroll to position [564, 0]
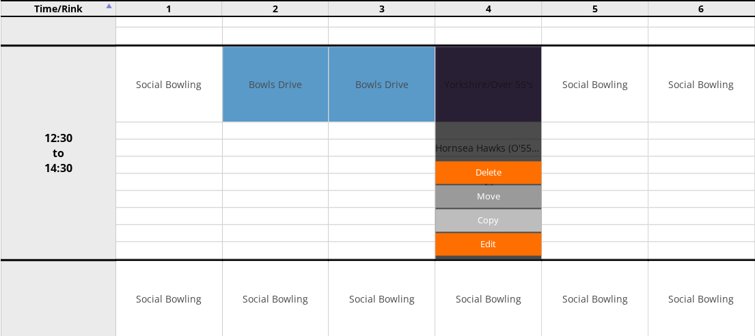
click at [478, 212] on input "Copy" at bounding box center [488, 220] width 106 height 23
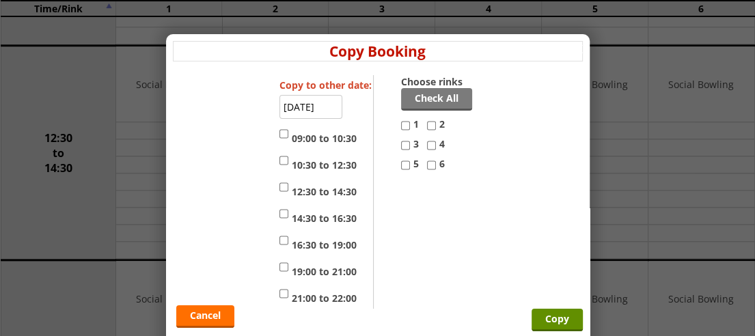
click at [427, 144] on input "4" at bounding box center [431, 145] width 9 height 16
checkbox input "true"
click at [401, 166] on input "5" at bounding box center [405, 165] width 9 height 16
checkbox input "true"
click at [279, 185] on input "12:30 to 14:30" at bounding box center [283, 187] width 9 height 16
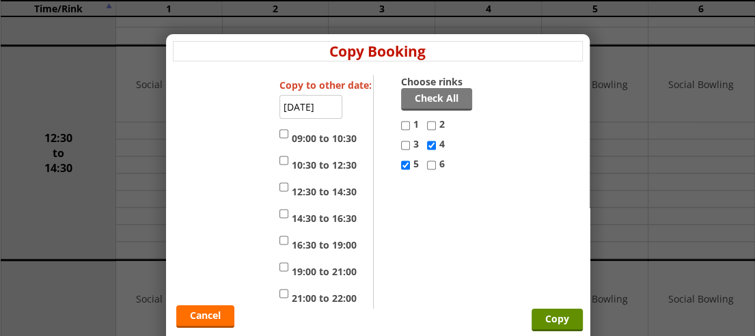
checkbox input "true"
click at [279, 213] on input "14:30 to 16:30" at bounding box center [283, 214] width 9 height 16
checkbox input "true"
click at [541, 315] on input "Copy" at bounding box center [556, 320] width 51 height 23
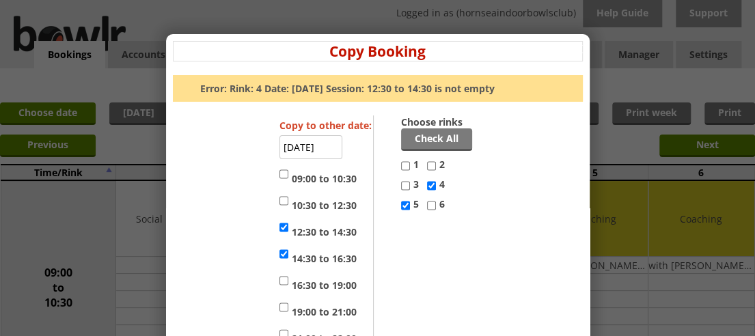
scroll to position [48, 0]
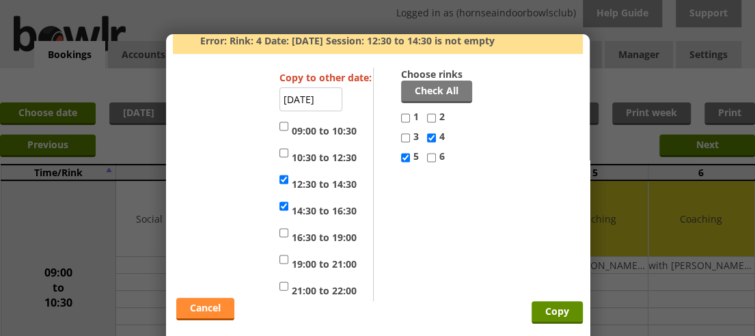
click at [203, 306] on link "Cancel" at bounding box center [205, 309] width 58 height 23
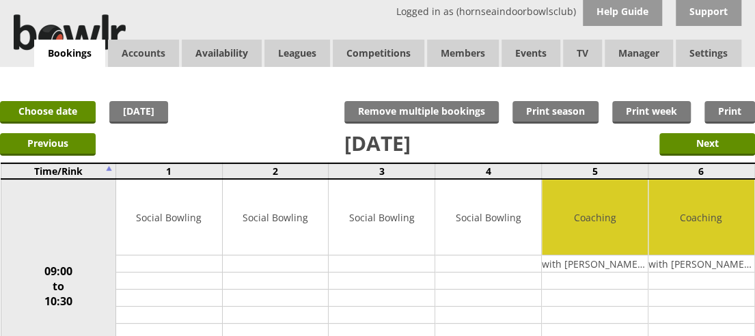
scroll to position [0, 0]
